Goal: Find specific page/section: Find specific page/section

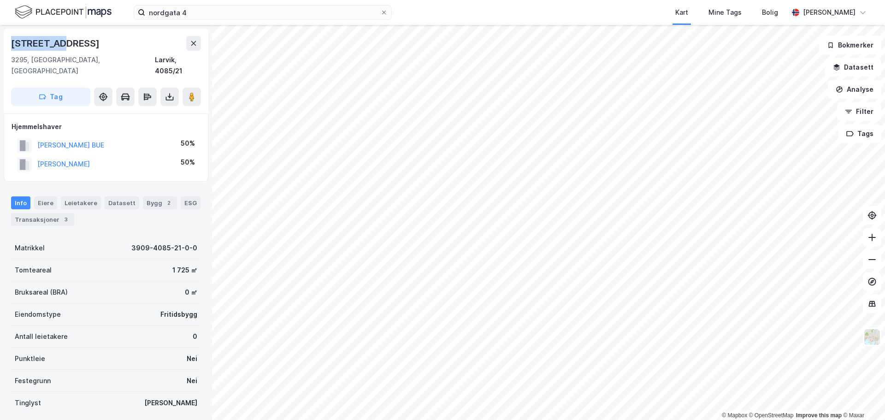
drag, startPoint x: 106, startPoint y: 47, endPoint x: 2, endPoint y: 42, distance: 103.8
click at [2, 42] on div "Nordgata 4 3295, Helgeroa, Vestfold Larvik, 4085/21 Tag Hjemmelshaver OLSEN JØR…" at bounding box center [106, 222] width 212 height 395
copy div "[STREET_ADDRESS]"
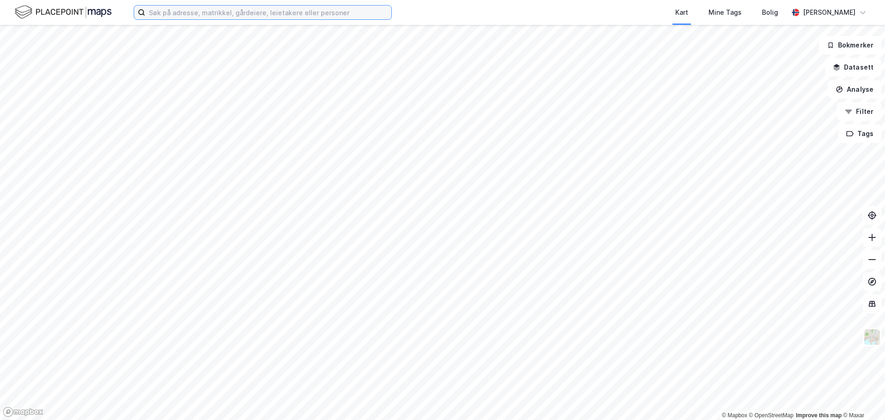
click at [238, 16] on input at bounding box center [268, 13] width 246 height 14
